Goal: Use online tool/utility: Utilize a website feature to perform a specific function

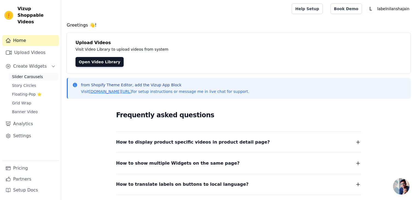
click at [28, 74] on span "Slider Carousels" at bounding box center [27, 76] width 31 height 5
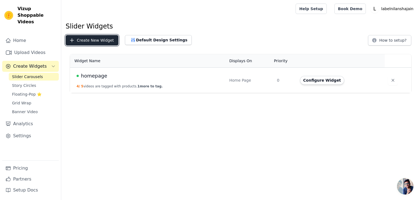
click at [102, 42] on button "Create New Widget" at bounding box center [92, 40] width 53 height 10
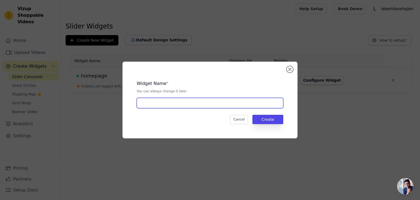
click at [159, 104] on input "text" at bounding box center [210, 103] width 147 height 10
type input "product videos"
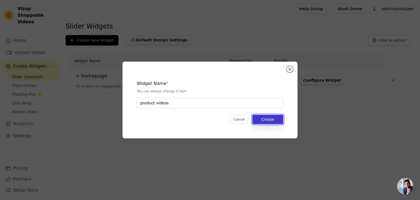
click at [270, 118] on button "Create" at bounding box center [267, 119] width 31 height 9
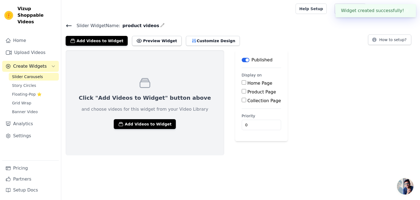
click at [242, 90] on input "Product Page" at bounding box center [244, 91] width 4 height 4
checkbox input "true"
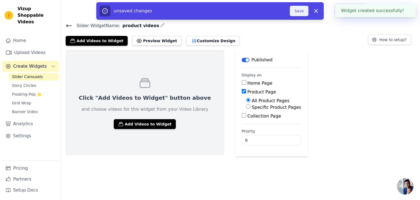
click at [297, 10] on button "Save" at bounding box center [299, 11] width 19 height 10
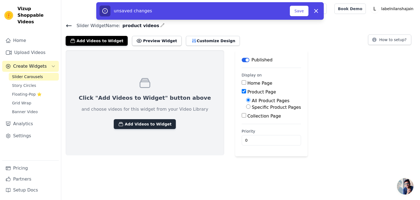
click at [136, 127] on button "Add Videos to Widget" at bounding box center [145, 124] width 62 height 10
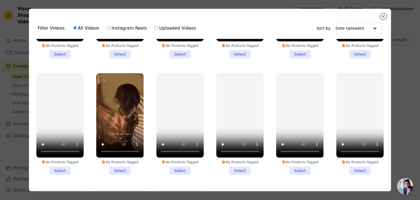
scroll to position [674, 0]
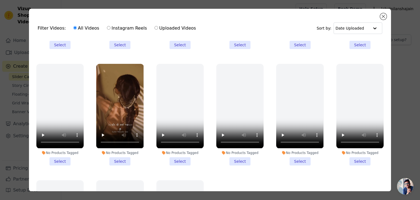
click at [119, 148] on li "No Products Tagged Select" at bounding box center [119, 114] width 47 height 101
click at [0, 0] on input "No Products Tagged Select" at bounding box center [0, 0] width 0 height 0
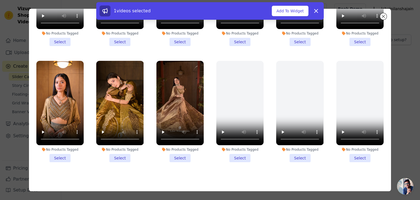
scroll to position [514, 0]
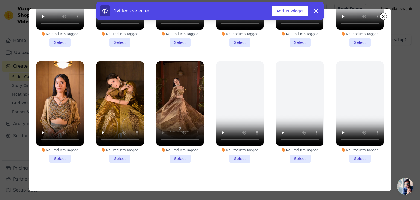
click at [177, 142] on li "No Products Tagged Select" at bounding box center [179, 111] width 47 height 101
click at [0, 0] on input "No Products Tagged Select" at bounding box center [0, 0] width 0 height 0
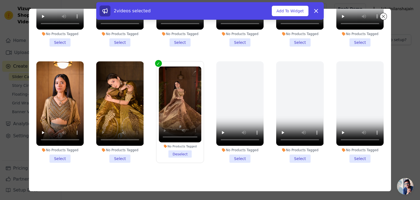
click at [117, 142] on li "No Products Tagged Select" at bounding box center [119, 111] width 47 height 101
click at [0, 0] on input "No Products Tagged Select" at bounding box center [0, 0] width 0 height 0
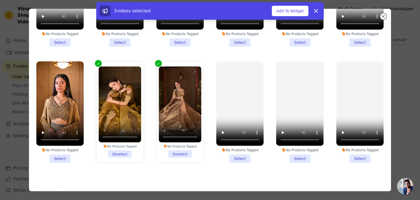
click at [118, 142] on li "No Products Tagged Deselect" at bounding box center [120, 111] width 43 height 91
click at [0, 0] on input "No Products Tagged Deselect" at bounding box center [0, 0] width 0 height 0
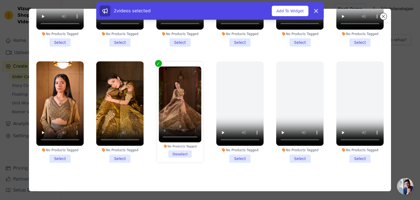
click at [118, 142] on li "No Products Tagged Select" at bounding box center [119, 111] width 47 height 101
click at [0, 0] on input "No Products Tagged Select" at bounding box center [0, 0] width 0 height 0
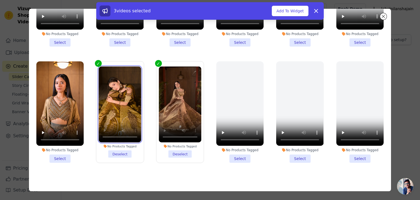
click at [113, 94] on video at bounding box center [120, 104] width 43 height 76
click at [63, 143] on li "No Products Tagged Select" at bounding box center [59, 111] width 47 height 101
click at [0, 0] on input "No Products Tagged Select" at bounding box center [0, 0] width 0 height 0
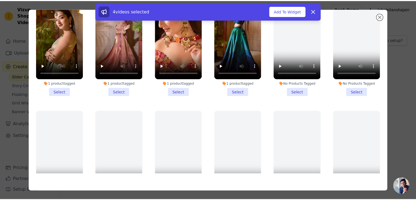
scroll to position [0, 0]
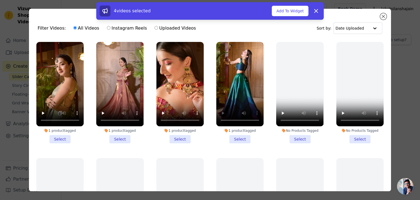
click at [240, 137] on li "1 product tagged Select" at bounding box center [239, 92] width 47 height 101
click at [0, 0] on input "1 product tagged Select" at bounding box center [0, 0] width 0 height 0
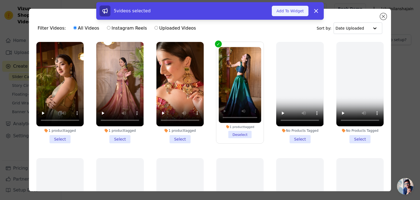
click at [293, 10] on button "Add To Widget" at bounding box center [290, 11] width 37 height 10
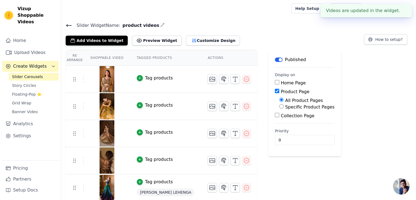
scroll to position [1, 0]
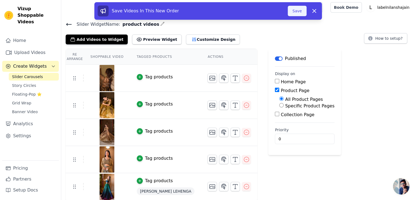
click at [303, 7] on button "Save" at bounding box center [297, 11] width 19 height 10
click at [302, 8] on button "Save" at bounding box center [297, 11] width 19 height 10
click at [300, 14] on button "Save" at bounding box center [297, 11] width 19 height 10
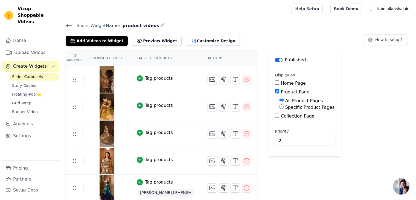
click at [113, 10] on div at bounding box center [175, 9] width 219 height 18
